Goal: Information Seeking & Learning: Learn about a topic

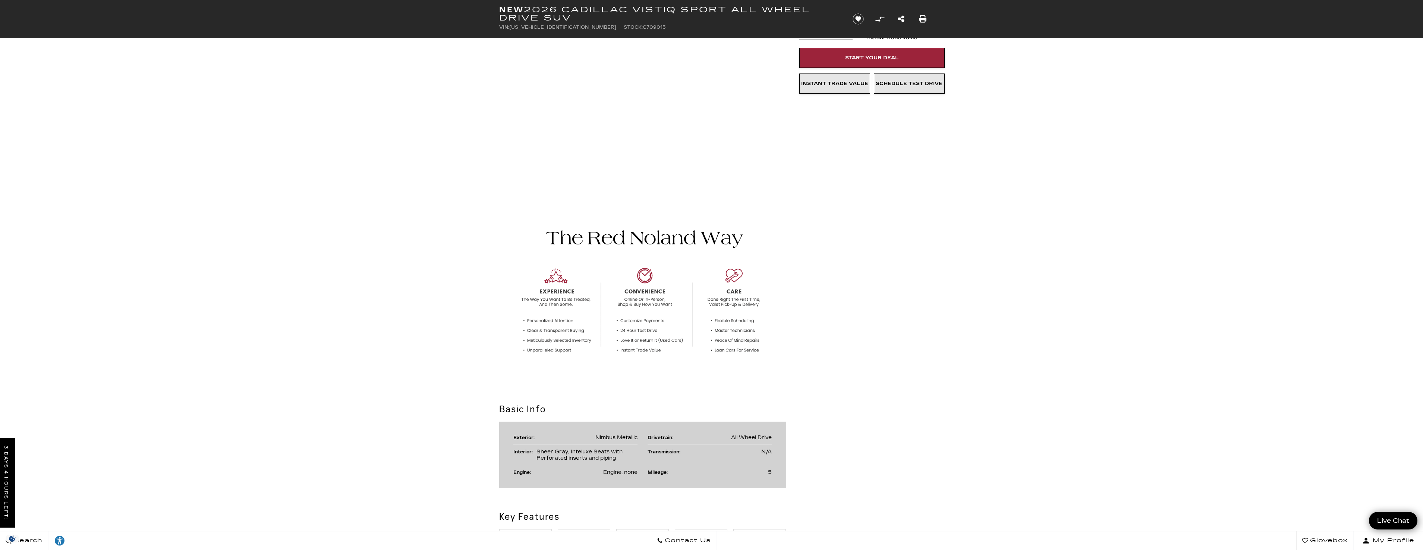
scroll to position [373, 0]
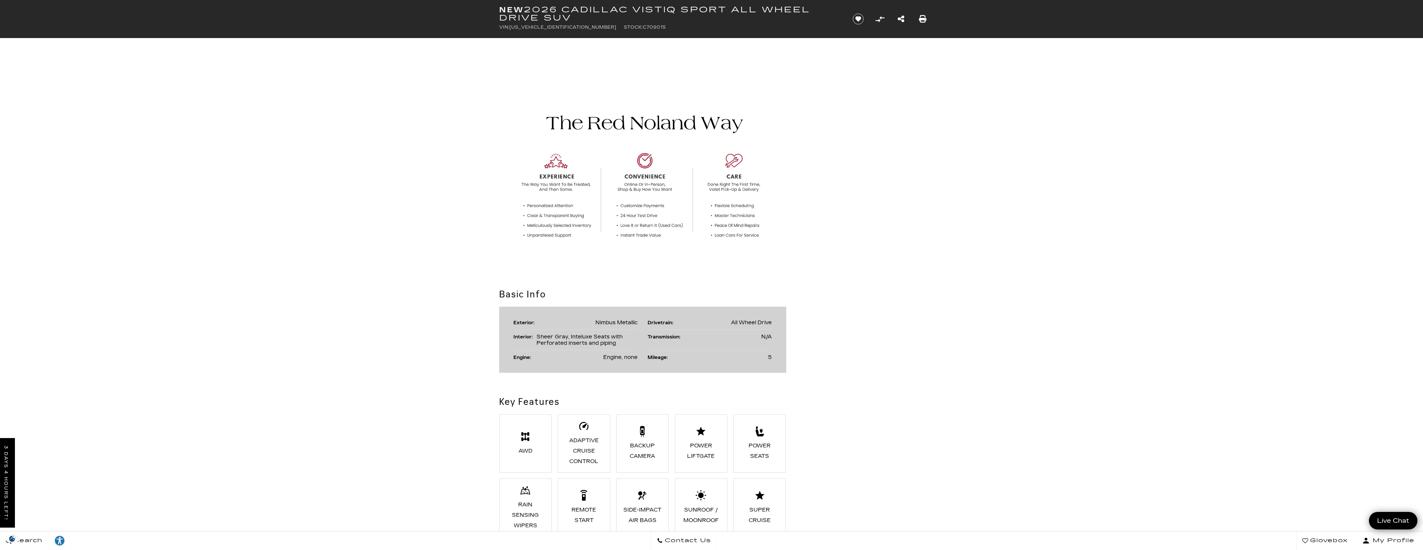
drag, startPoint x: 702, startPoint y: 142, endPoint x: 682, endPoint y: 139, distance: 19.9
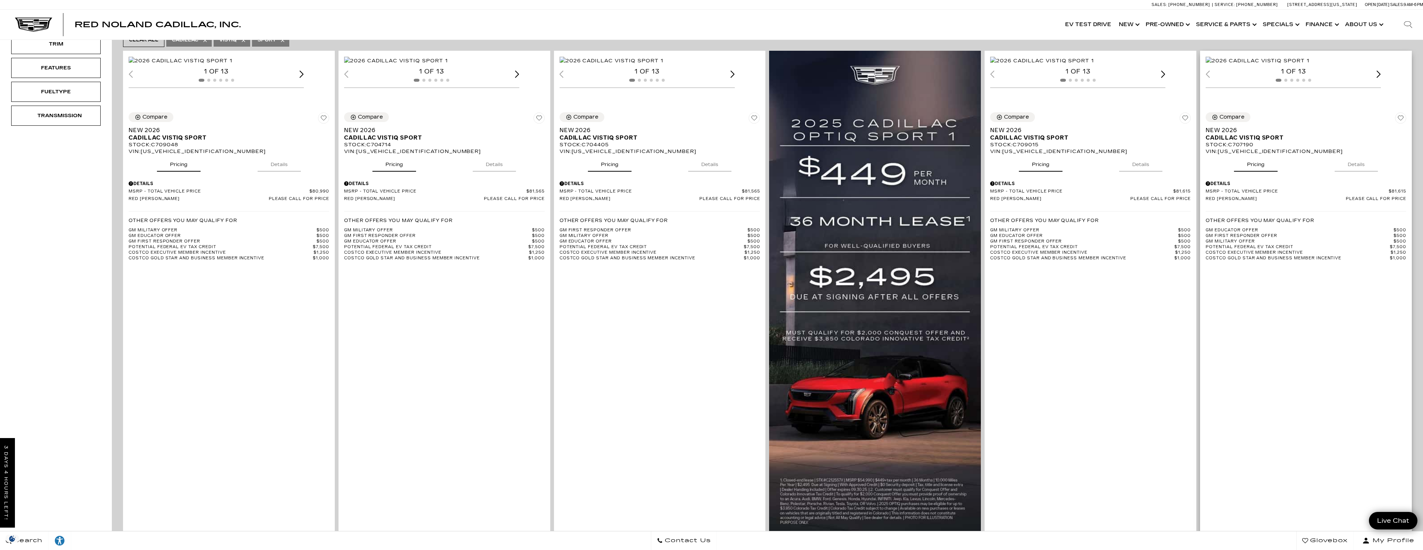
scroll to position [224, 0]
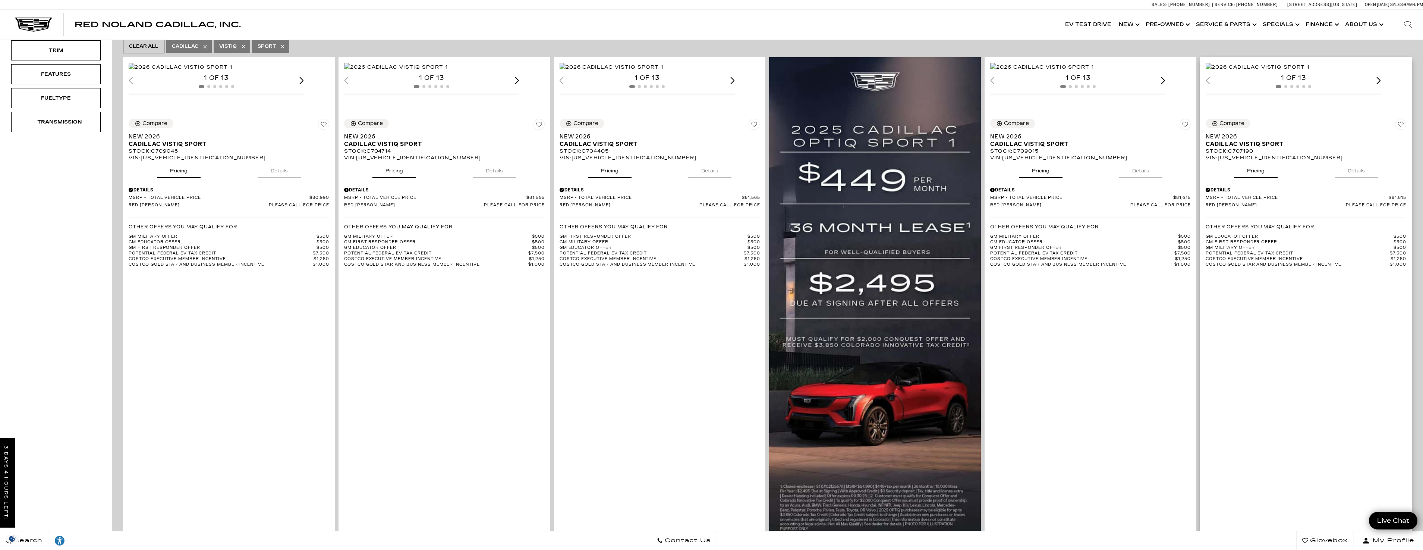
click at [1310, 71] on img "1 / 2" at bounding box center [1258, 67] width 104 height 8
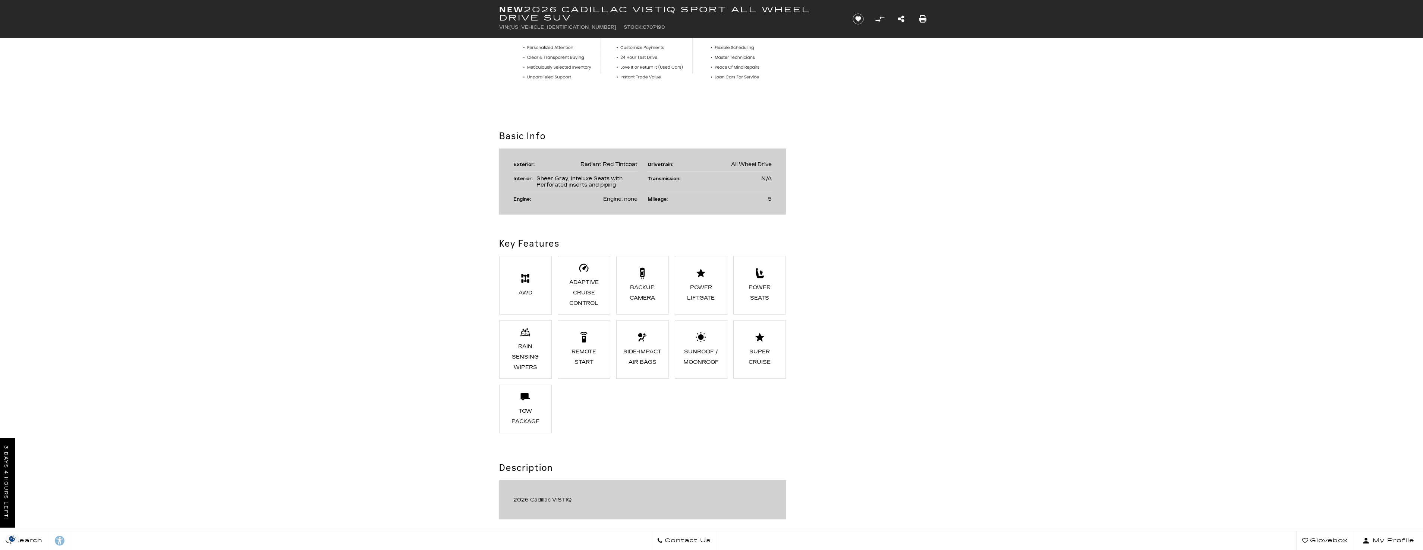
scroll to position [336, 0]
